Goal: Complete application form

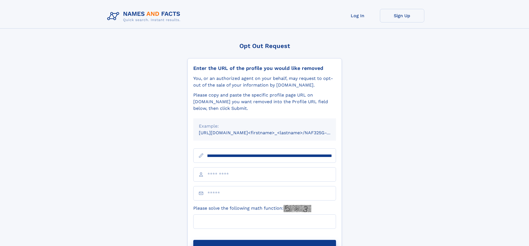
scroll to position [0, 64]
type input "**********"
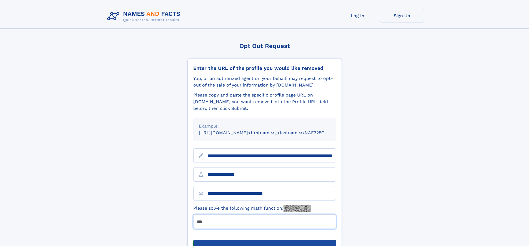
type input "***"
click at [264, 240] on button "Submit Opt Out Request" at bounding box center [264, 249] width 143 height 18
